Goal: Information Seeking & Learning: Learn about a topic

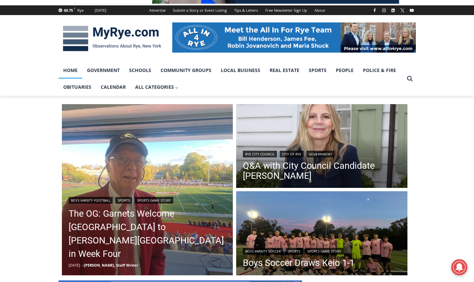
scroll to position [84, 0]
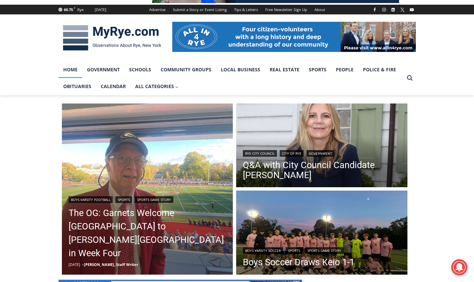
click at [0, 0] on div "Your Search is Over Everything You Need to Know About Rye for FREE in Your Inbo…" at bounding box center [0, 0] width 0 height 0
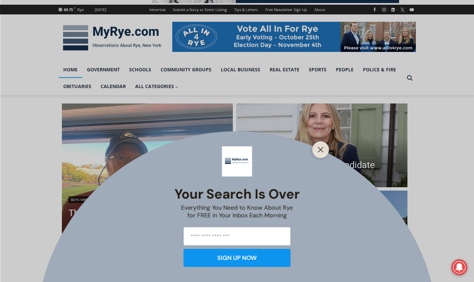
click at [322, 152] on icon "Close" at bounding box center [321, 150] width 6 height 6
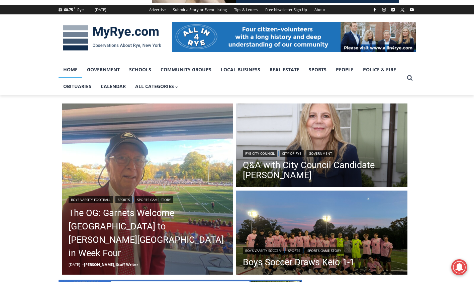
click at [368, 168] on link "Q&A with City Council Candidate [PERSON_NAME]" at bounding box center [322, 170] width 158 height 20
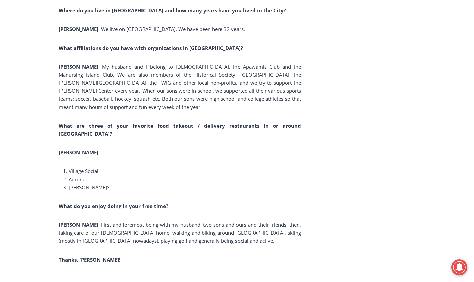
scroll to position [4599, 0]
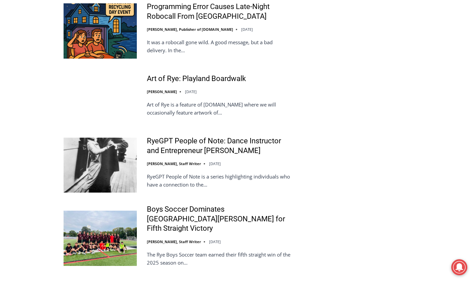
scroll to position [1511, 0]
